Goal: Task Accomplishment & Management: Use online tool/utility

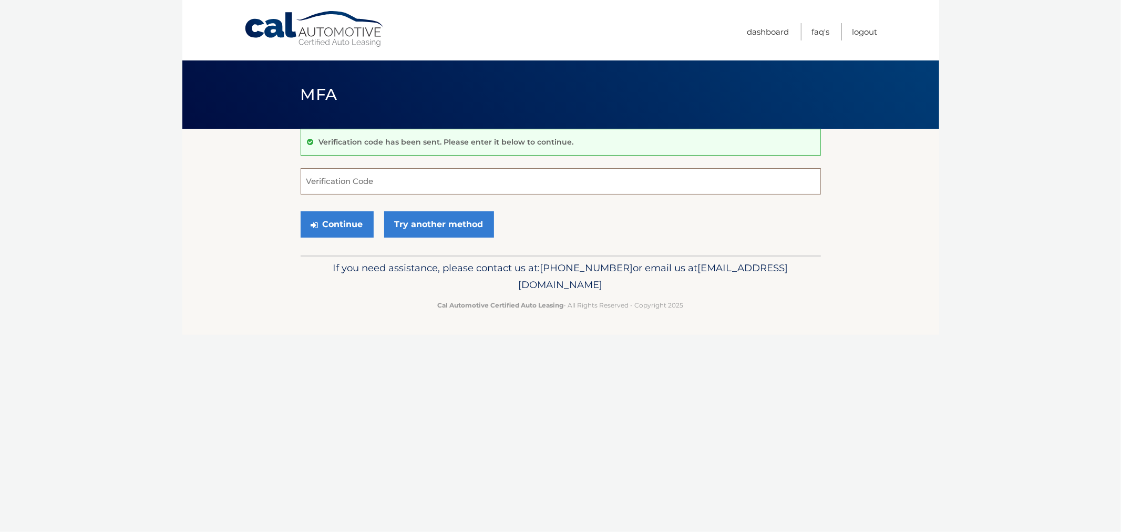
click at [368, 175] on input "Verification Code" at bounding box center [561, 181] width 520 height 26
click at [369, 175] on input "Verification Code" at bounding box center [561, 181] width 520 height 26
type input "651438"
click at [301, 211] on button "Continue" at bounding box center [337, 224] width 73 height 26
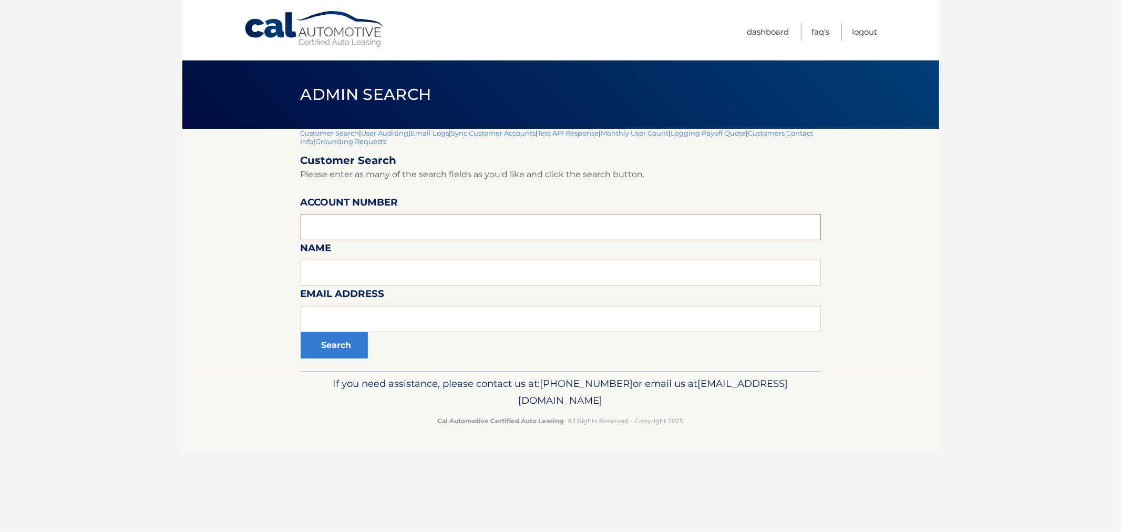
click at [480, 224] on input "text" at bounding box center [561, 227] width 520 height 26
paste input "44455526094"
type input "44455526094"
click at [313, 339] on button "Search" at bounding box center [334, 345] width 67 height 26
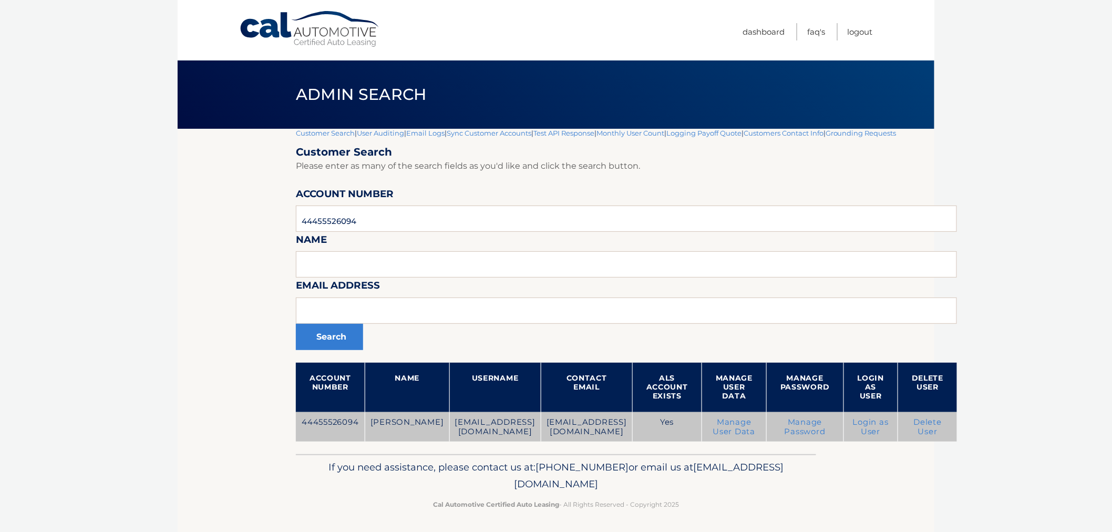
click at [924, 423] on link "Delete User" at bounding box center [928, 426] width 28 height 19
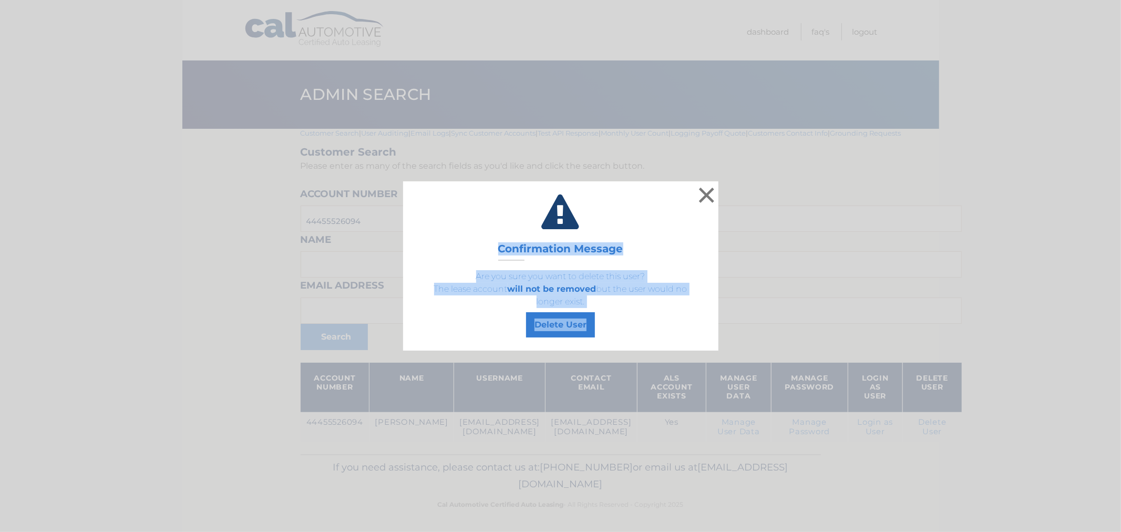
drag, startPoint x: 475, startPoint y: 217, endPoint x: 725, endPoint y: 336, distance: 277.1
click at [725, 336] on div "× Confirmation Message Are you sure you want to delete this user? The lease acc…" at bounding box center [560, 265] width 1112 height 169
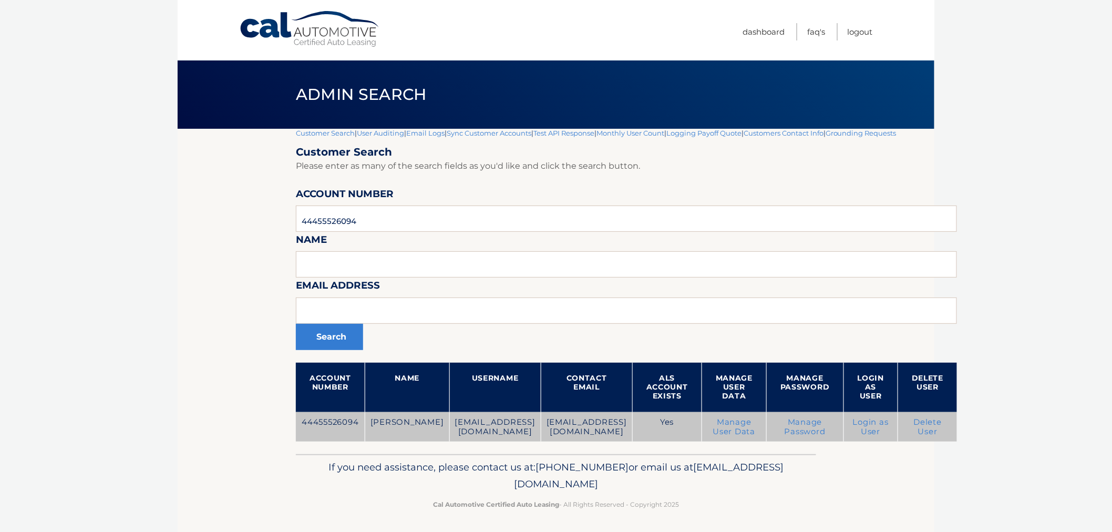
click at [914, 423] on link "Delete User" at bounding box center [928, 426] width 28 height 19
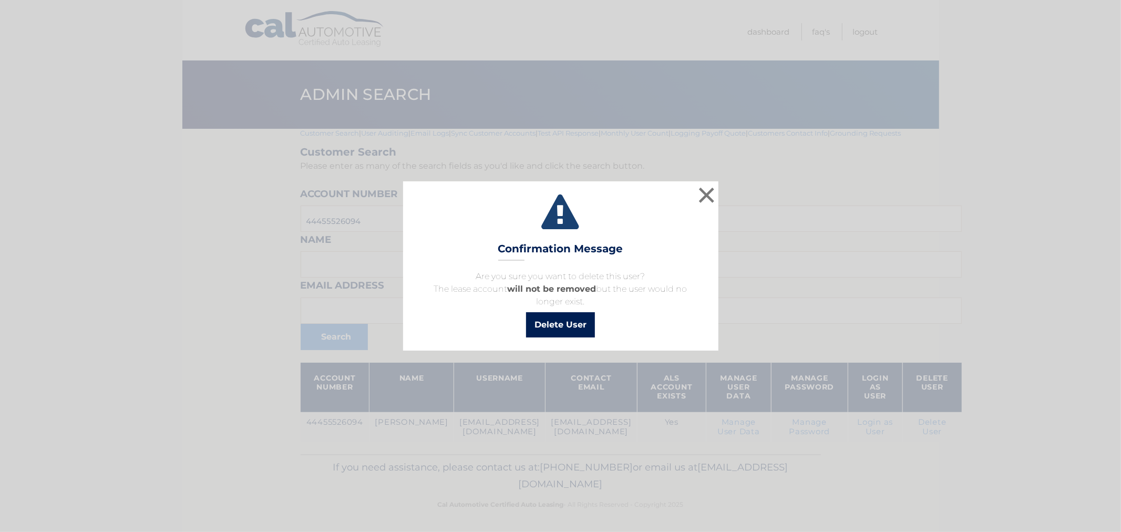
click at [560, 321] on button "Delete User" at bounding box center [560, 324] width 69 height 25
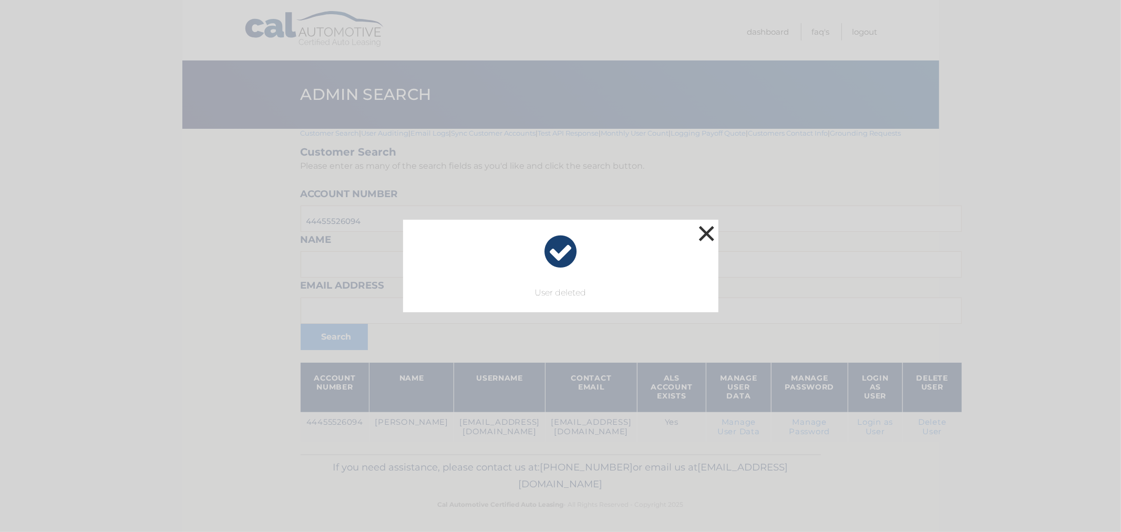
click at [706, 232] on button "×" at bounding box center [706, 233] width 21 height 21
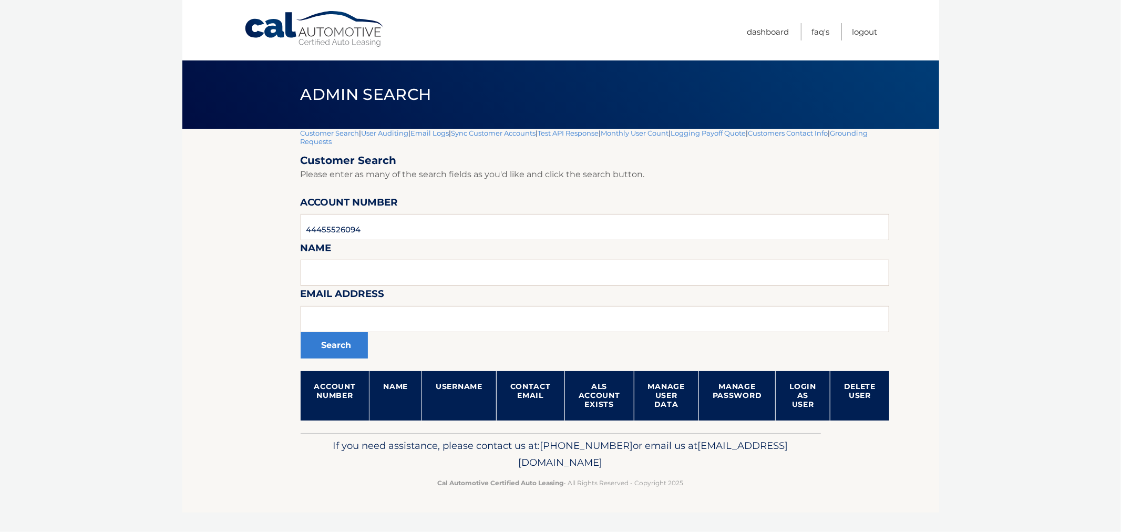
drag, startPoint x: 223, startPoint y: 166, endPoint x: 219, endPoint y: 172, distance: 7.1
click at [221, 171] on section "Customer Search | User Auditing | Email Logs | Sync Customer Accounts | Test AP…" at bounding box center [560, 281] width 757 height 304
click at [316, 135] on link "Customer Search" at bounding box center [330, 133] width 59 height 8
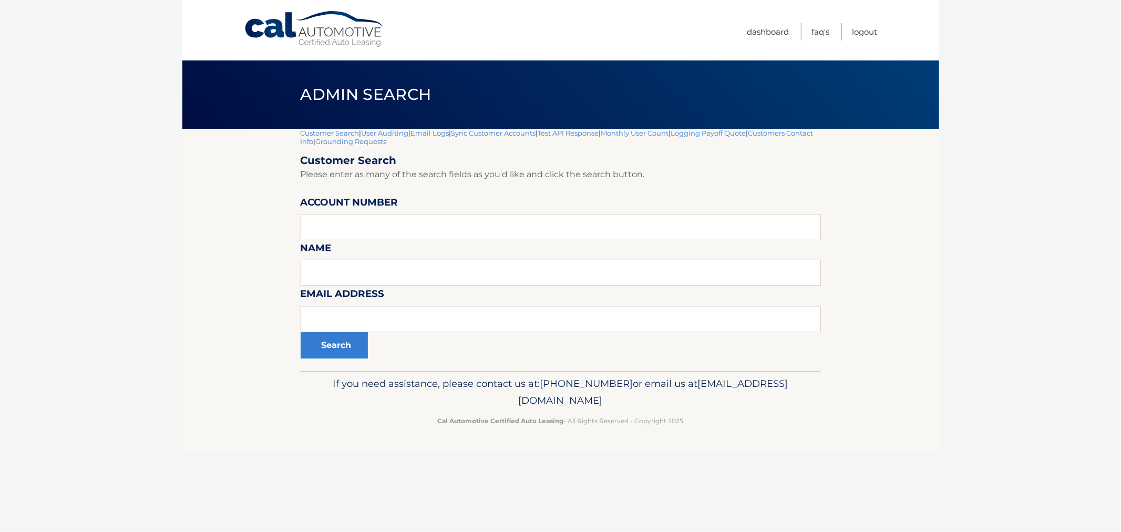
drag, startPoint x: 287, startPoint y: 98, endPoint x: 757, endPoint y: 461, distance: 593.7
click at [757, 461] on div "Cal Automotive Menu Dashboard FAQ's Logout |" at bounding box center [560, 266] width 757 height 532
click at [757, 457] on div "Cal Automotive Menu Dashboard FAQ's Logout |" at bounding box center [560, 266] width 757 height 532
click at [426, 224] on input "text" at bounding box center [561, 227] width 520 height 26
paste input "44455993503"
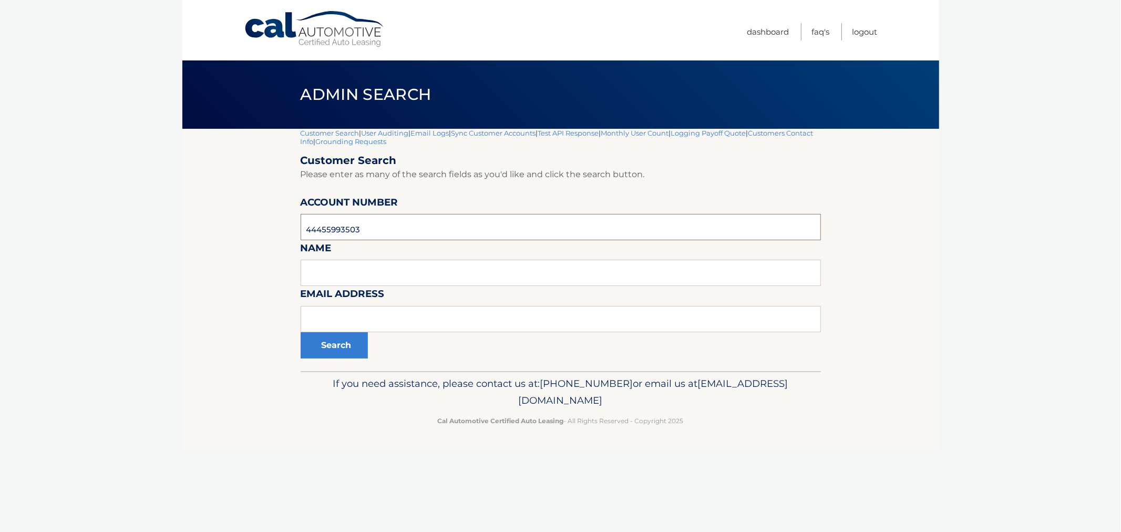
type input "44455993503"
click at [301, 332] on button "Search" at bounding box center [334, 345] width 67 height 26
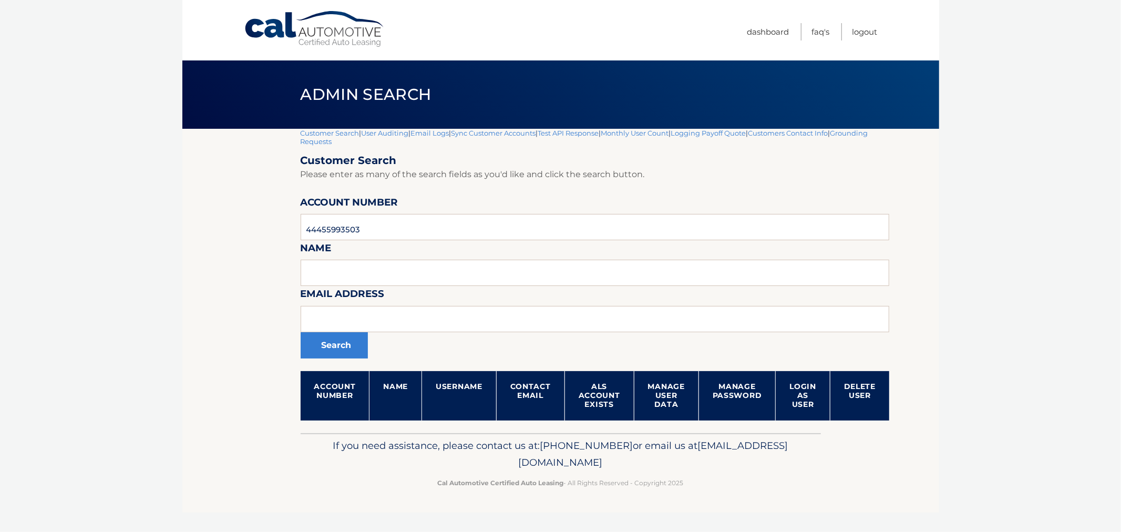
click at [329, 135] on link "Customer Search" at bounding box center [330, 133] width 59 height 8
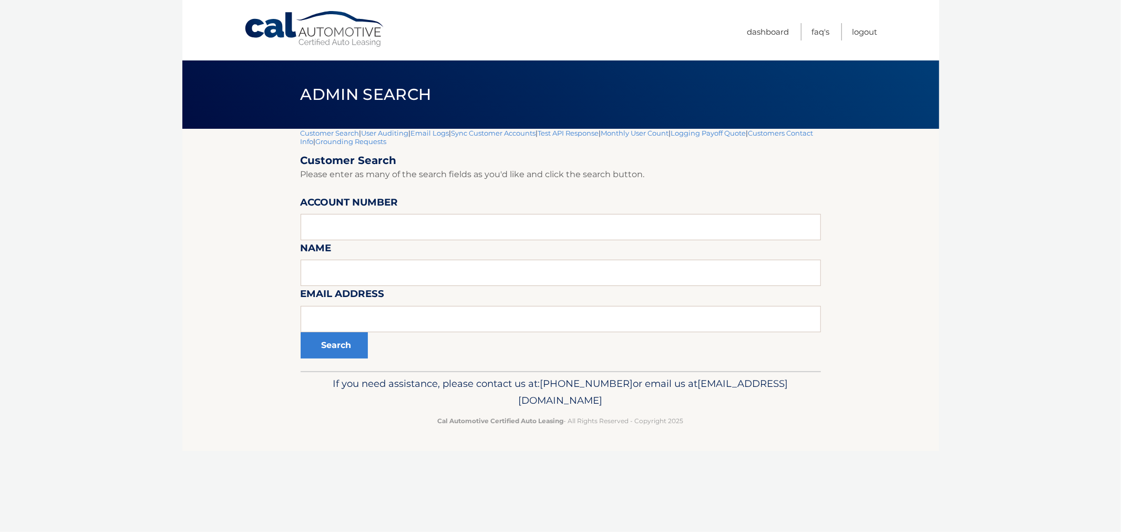
drag, startPoint x: 249, startPoint y: 86, endPoint x: 719, endPoint y: 450, distance: 594.0
click at [718, 450] on div "Cal Automotive Menu Dashboard FAQ's Logout |" at bounding box center [560, 266] width 757 height 532
click at [722, 445] on footer "If you need assistance, please contact us at: 609-807-3200 or email us at Custo…" at bounding box center [560, 411] width 757 height 80
click at [297, 458] on div "Cal Automotive Menu Dashboard FAQ's Logout |" at bounding box center [560, 266] width 757 height 532
drag, startPoint x: 298, startPoint y: 391, endPoint x: 726, endPoint y: 444, distance: 430.9
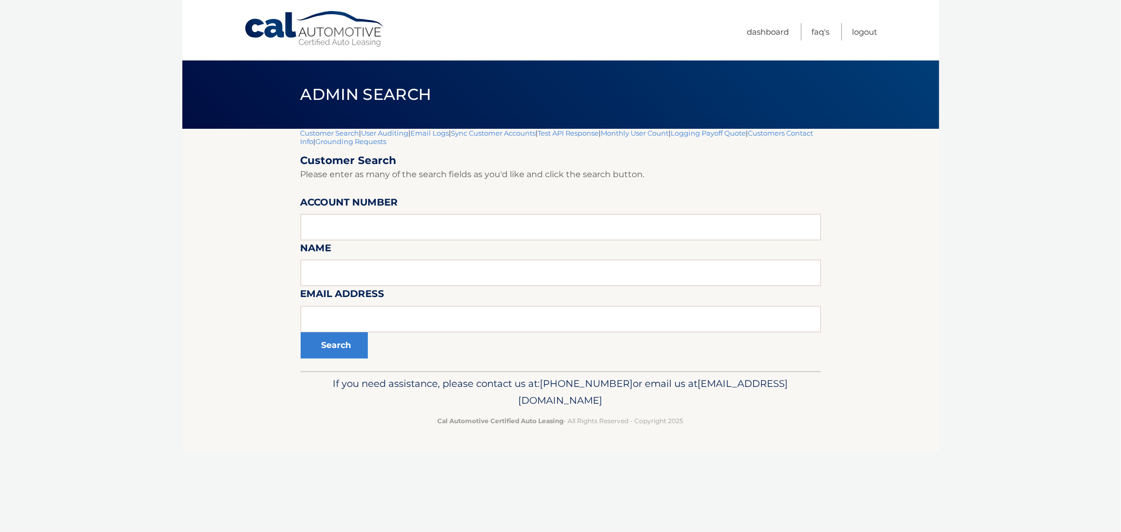
click at [726, 444] on footer "If you need assistance, please contact us at: 609-807-3200 or email us at Custo…" at bounding box center [560, 411] width 757 height 80
click at [727, 444] on footer "If you need assistance, please contact us at: 609-807-3200 or email us at Custo…" at bounding box center [560, 411] width 757 height 80
click at [724, 428] on div "If you need assistance, please contact us at: 609-807-3200 or email us at Custo…" at bounding box center [561, 400] width 520 height 59
drag, startPoint x: 715, startPoint y: 426, endPoint x: 355, endPoint y: 381, distance: 362.7
click at [355, 376] on div "If you need assistance, please contact us at: 609-807-3200 or email us at Custo…" at bounding box center [561, 400] width 520 height 59
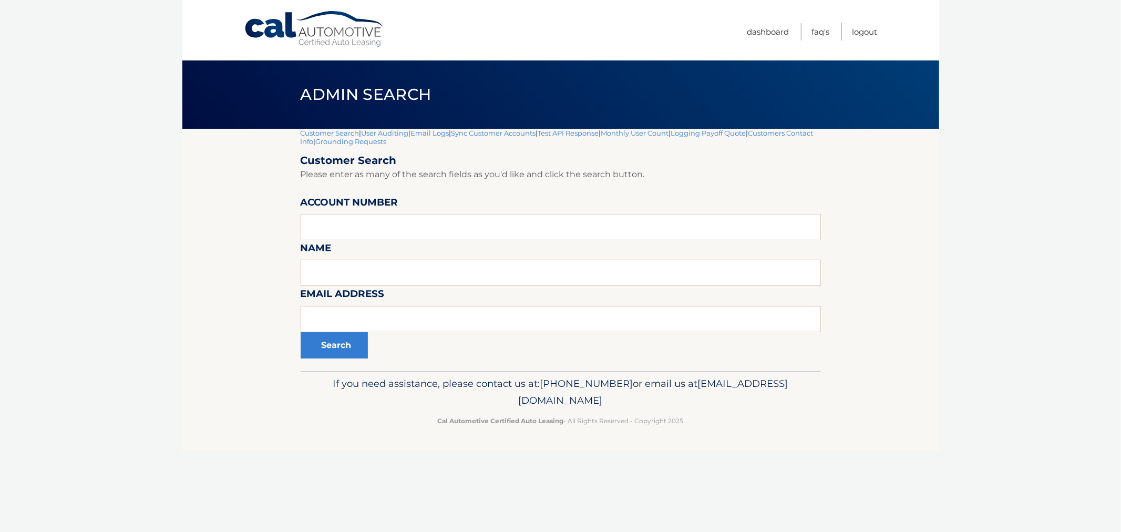
click at [360, 384] on p "If you need assistance, please contact us at: 609-807-3200 or email us at Custo…" at bounding box center [560, 392] width 506 height 34
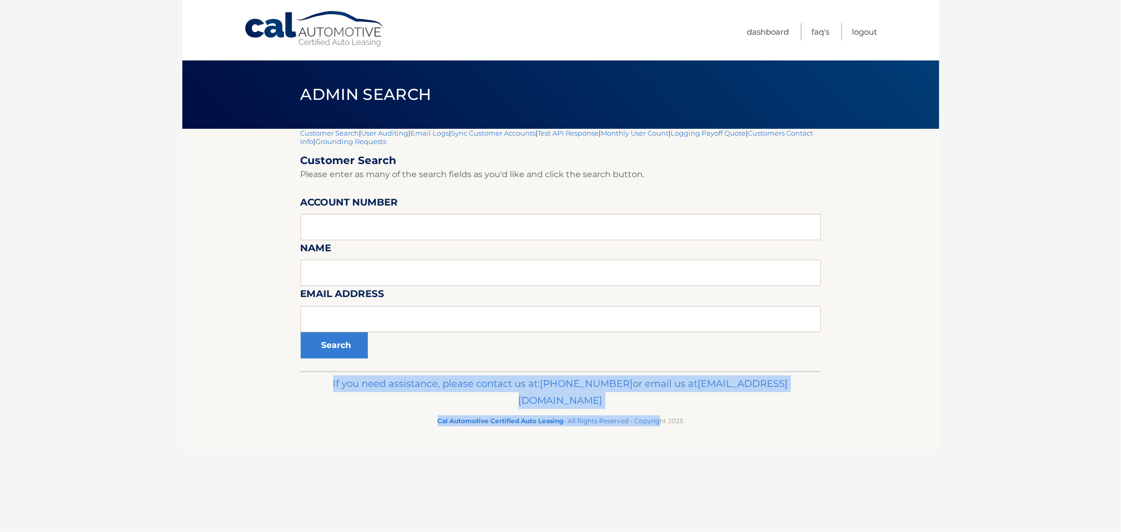
drag, startPoint x: 367, startPoint y: 377, endPoint x: 661, endPoint y: 418, distance: 297.1
click at [657, 420] on div "If you need assistance, please contact us at: 609-807-3200 or email us at Custo…" at bounding box center [561, 400] width 520 height 59
drag, startPoint x: 696, startPoint y: 417, endPoint x: 372, endPoint y: 375, distance: 326.4
click at [375, 374] on div "If you need assistance, please contact us at: 609-807-3200 or email us at Custo…" at bounding box center [561, 400] width 520 height 59
click at [370, 375] on p "If you need assistance, please contact us at: 609-807-3200 or email us at Custo…" at bounding box center [560, 392] width 506 height 34
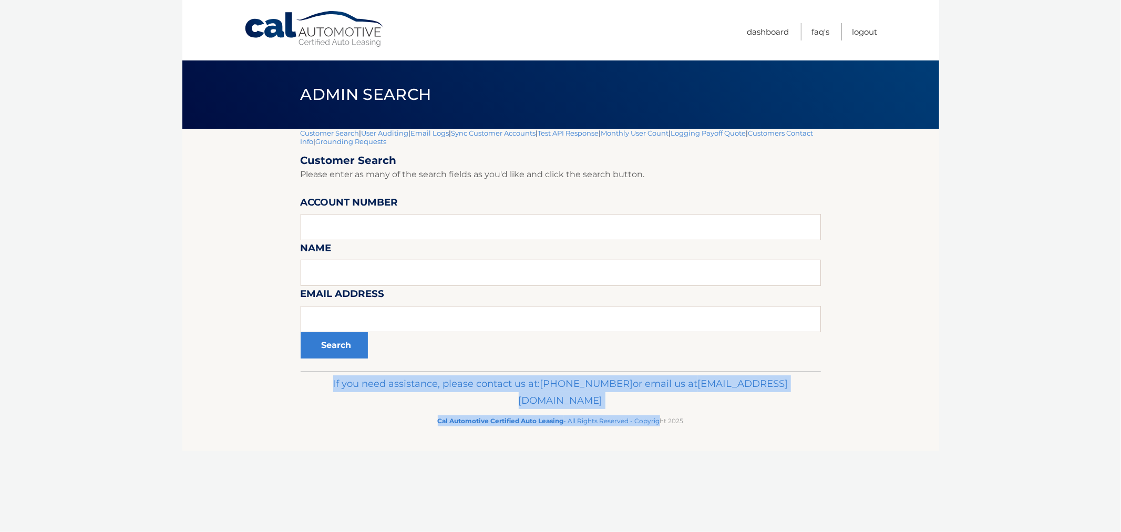
click at [370, 377] on p "If you need assistance, please contact us at: 609-807-3200 or email us at Custo…" at bounding box center [560, 392] width 506 height 34
click at [390, 375] on p "If you need assistance, please contact us at: 609-807-3200 or email us at Custo…" at bounding box center [560, 392] width 506 height 34
drag, startPoint x: 382, startPoint y: 376, endPoint x: 680, endPoint y: 421, distance: 301.8
click at [680, 421] on div "If you need assistance, please contact us at: 609-807-3200 or email us at Custo…" at bounding box center [561, 400] width 520 height 59
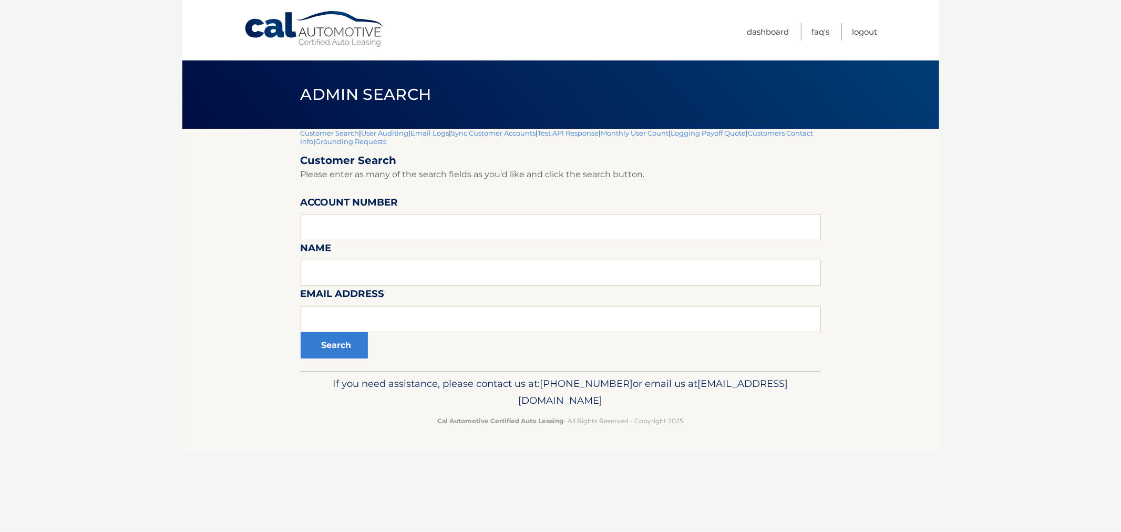
click at [691, 421] on p "Cal Automotive Certified Auto Leasing - All Rights Reserved - Copyright 2025" at bounding box center [560, 420] width 506 height 11
drag, startPoint x: 442, startPoint y: 407, endPoint x: 340, endPoint y: 385, distance: 104.4
click at [340, 385] on div "If you need assistance, please contact us at: 609-807-3200 or email us at Custo…" at bounding box center [561, 400] width 520 height 59
click at [339, 384] on p "If you need assistance, please contact us at: 609-807-3200 or email us at Custo…" at bounding box center [560, 392] width 506 height 34
click at [424, 229] on input "text" at bounding box center [561, 227] width 520 height 26
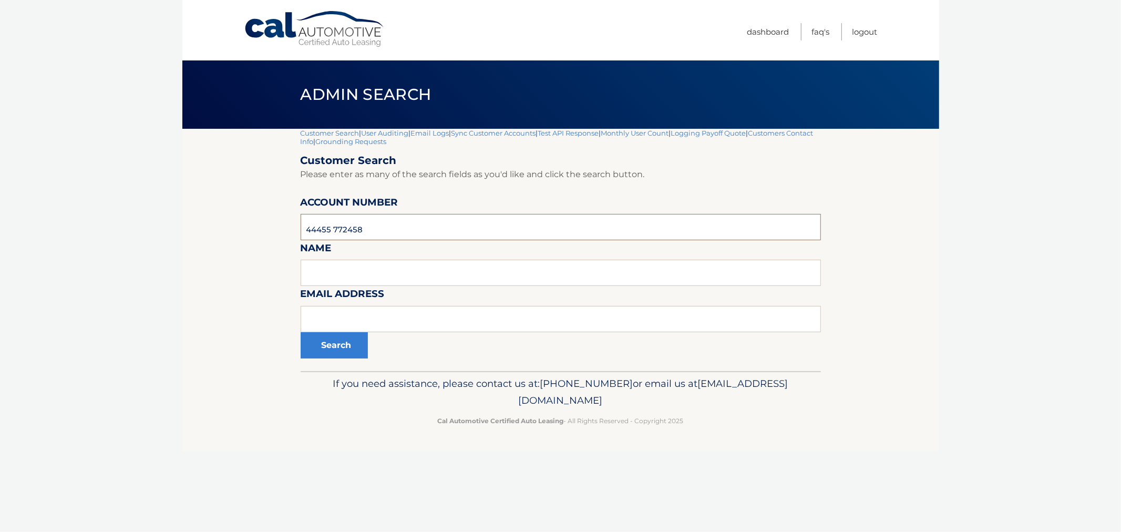
type input "44455 772458"
click at [301, 332] on button "Search" at bounding box center [334, 345] width 67 height 26
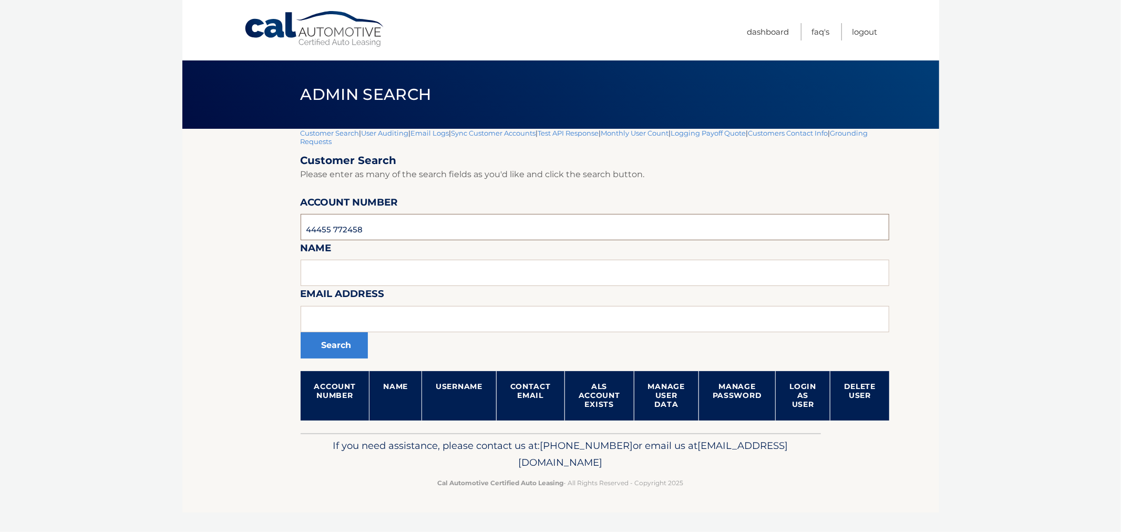
click at [332, 234] on input "44455 772458" at bounding box center [595, 227] width 589 height 26
type input "44455772458"
click at [301, 332] on button "Search" at bounding box center [334, 345] width 67 height 26
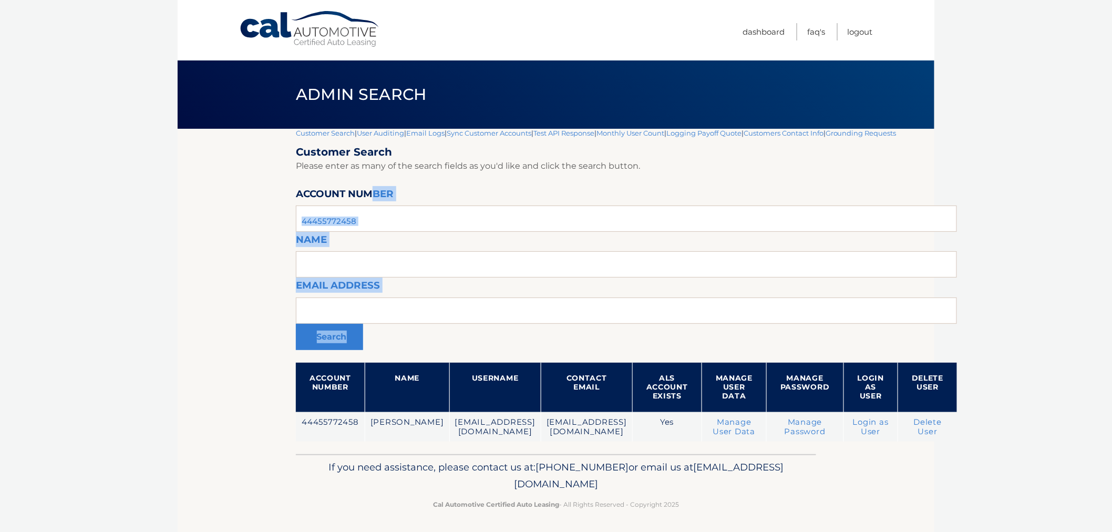
drag, startPoint x: 376, startPoint y: 192, endPoint x: 381, endPoint y: 200, distance: 9.5
click at [376, 195] on form "Customer Search Please enter as many of the search fields as you'd like and cli…" at bounding box center [626, 294] width 661 height 296
click at [384, 211] on input "44455772458" at bounding box center [626, 218] width 661 height 26
drag, startPoint x: 354, startPoint y: 311, endPoint x: 361, endPoint y: 305, distance: 9.3
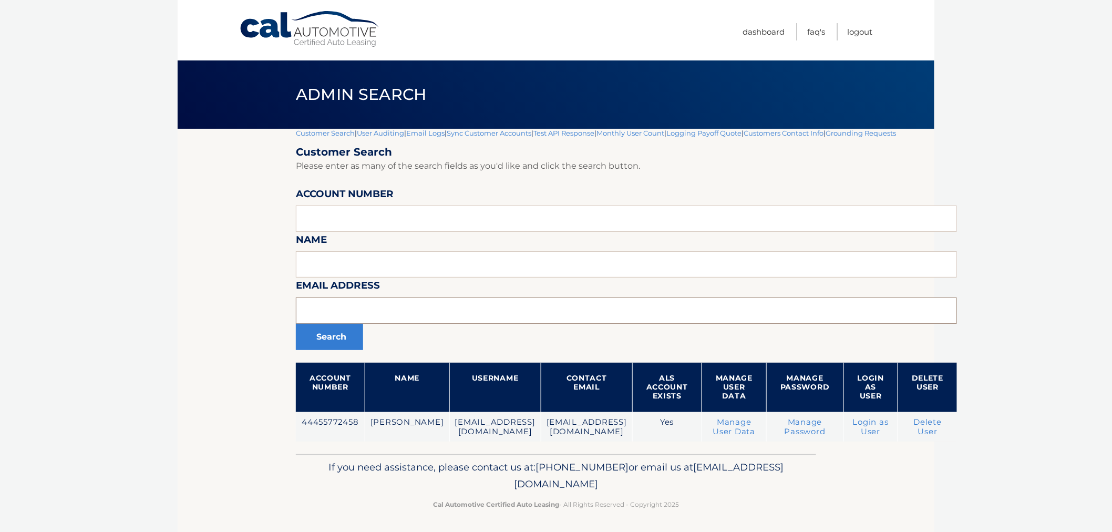
click at [354, 311] on input "text" at bounding box center [626, 310] width 661 height 26
type input "kellyelizabethfalco@gmail.com"
click at [296, 324] on button "Search" at bounding box center [329, 337] width 67 height 26
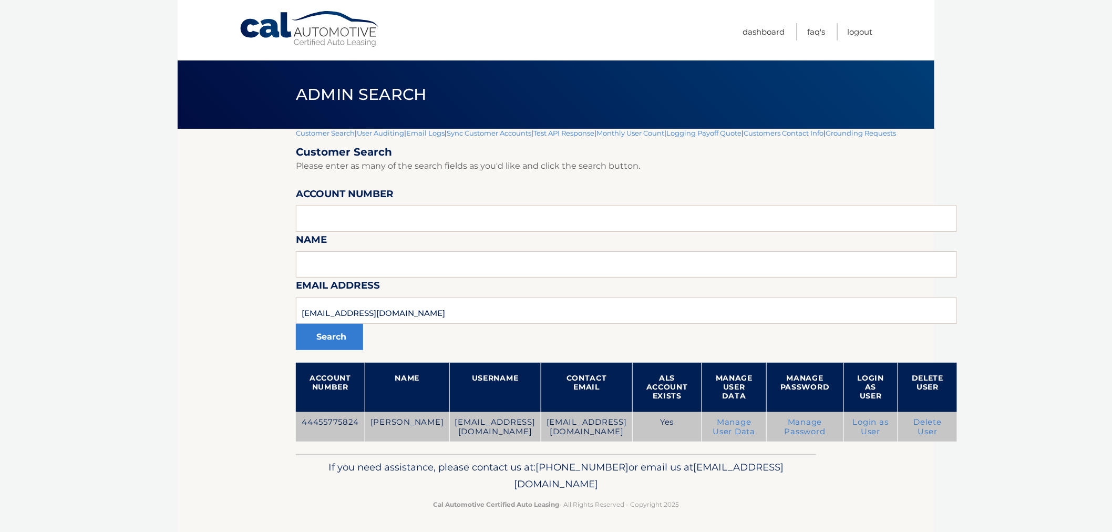
click at [321, 426] on td "44455775824" at bounding box center [330, 427] width 69 height 30
copy td "44455775824"
click at [888, 429] on link "Login as User" at bounding box center [871, 426] width 36 height 19
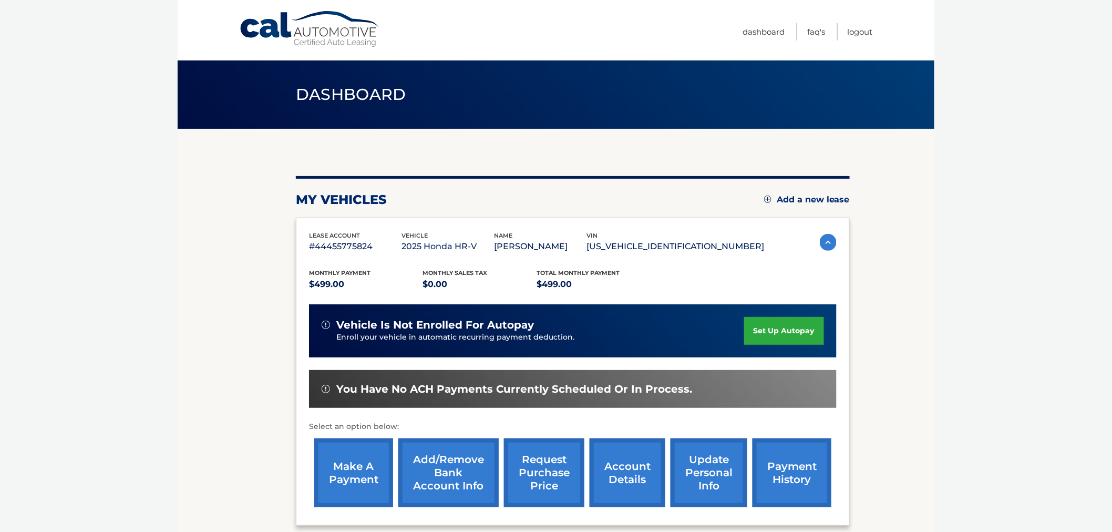
click at [570, 470] on link "request purchase price" at bounding box center [544, 472] width 80 height 69
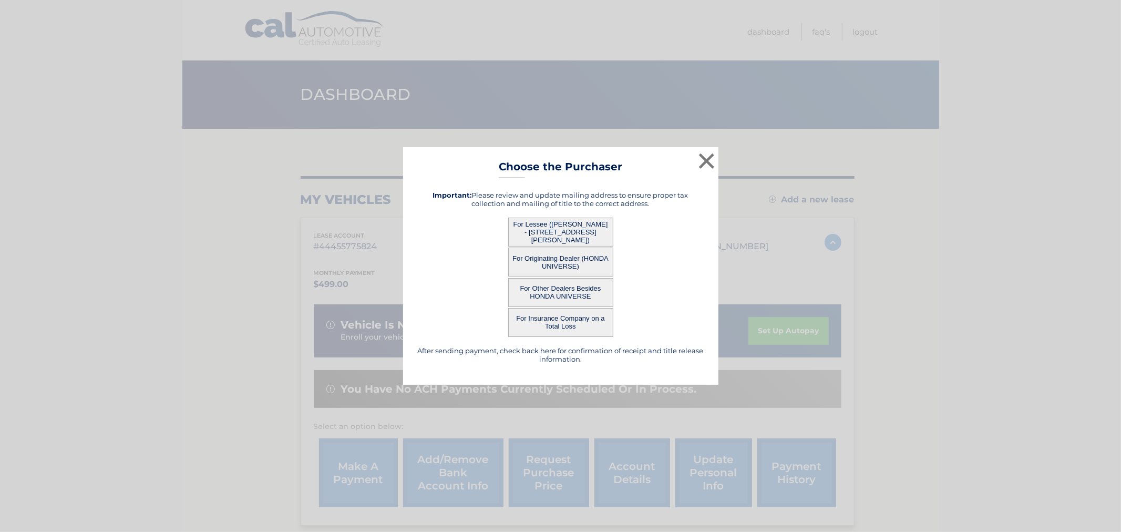
click at [563, 230] on button "For Lessee ([PERSON_NAME] - [STREET_ADDRESS][PERSON_NAME])" at bounding box center [560, 232] width 105 height 29
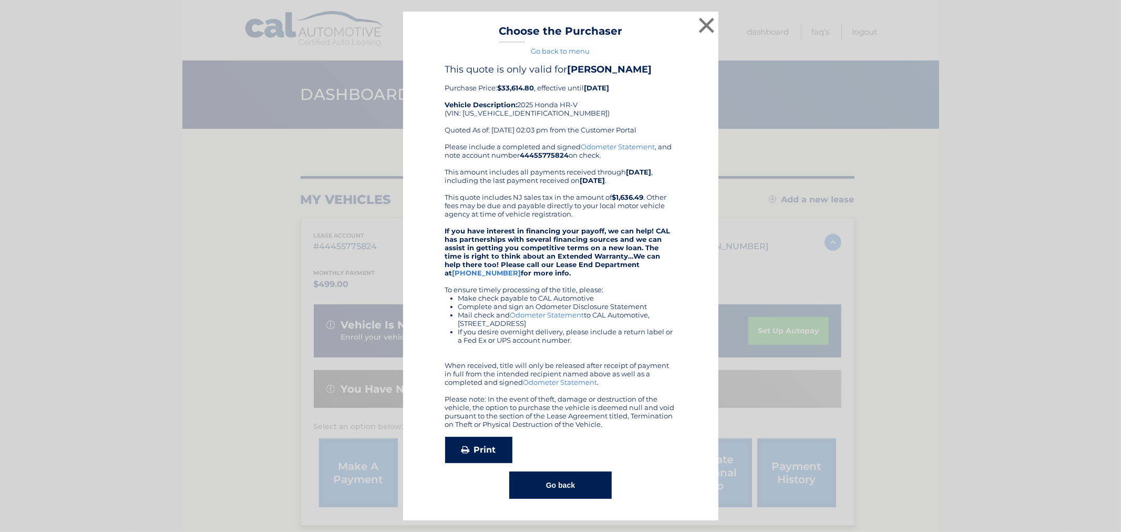
click at [474, 444] on link "Print" at bounding box center [478, 450] width 67 height 26
